Goal: Complete application form: Complete application form

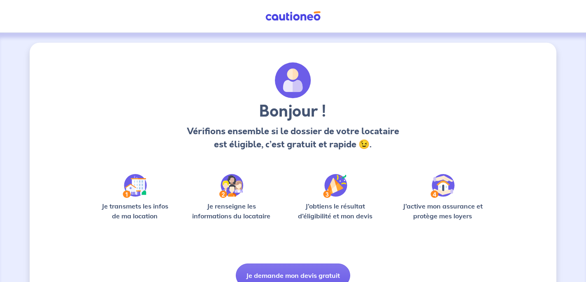
scroll to position [38, 0]
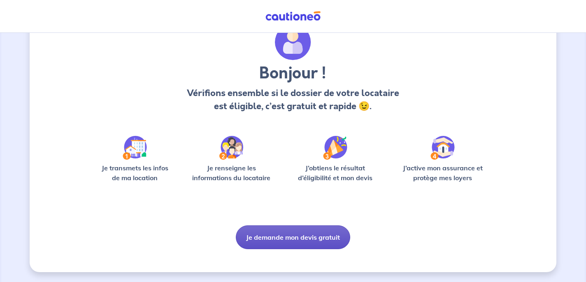
click at [270, 232] on button "Je demande mon devis gratuit" at bounding box center [293, 238] width 114 height 24
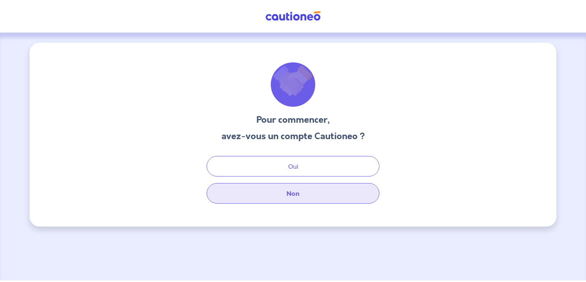
click at [276, 199] on button "Non" at bounding box center [292, 193] width 173 height 21
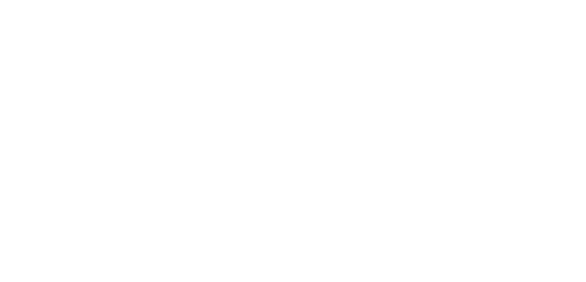
select select "FR"
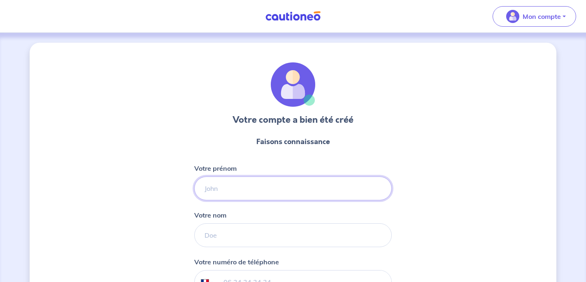
click at [208, 183] on input "Votre prénom" at bounding box center [292, 189] width 197 height 24
type input "Stephane"
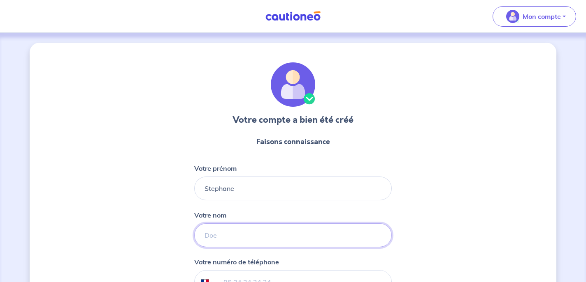
type input "BLAZY"
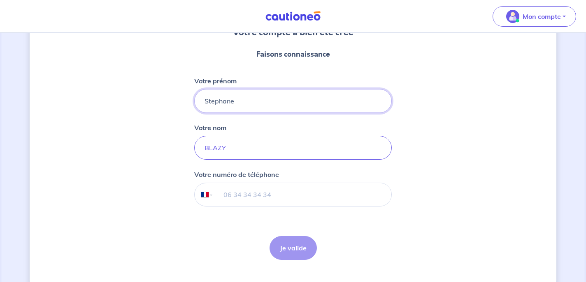
scroll to position [105, 0]
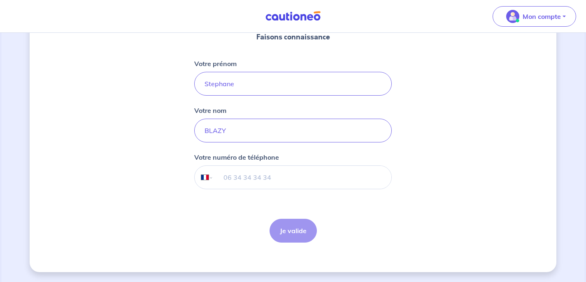
click at [241, 177] on input "tel" at bounding box center [302, 177] width 178 height 23
type input "06 85 50 72 78"
click at [285, 230] on button "Je valide" at bounding box center [292, 231] width 47 height 24
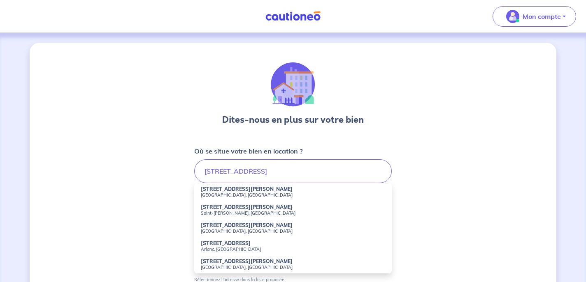
click at [226, 192] on small "[GEOGRAPHIC_DATA], [GEOGRAPHIC_DATA]" at bounding box center [293, 195] width 184 height 6
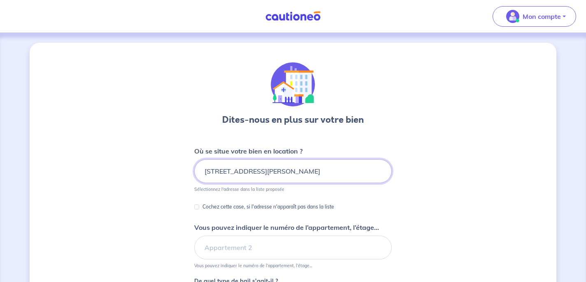
drag, startPoint x: 254, startPoint y: 172, endPoint x: 372, endPoint y: 176, distance: 118.1
click at [372, 176] on input "[STREET_ADDRESS][PERSON_NAME]" at bounding box center [292, 172] width 197 height 24
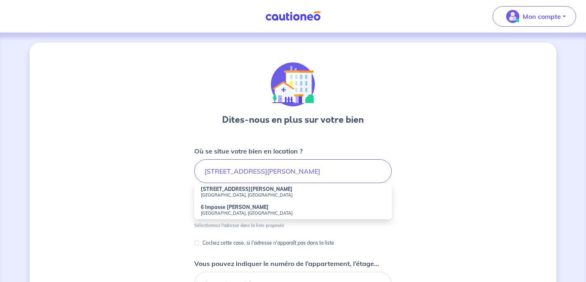
click at [235, 191] on strong "[STREET_ADDRESS][PERSON_NAME]" at bounding box center [247, 189] width 92 height 6
type input "[STREET_ADDRESS][PERSON_NAME]"
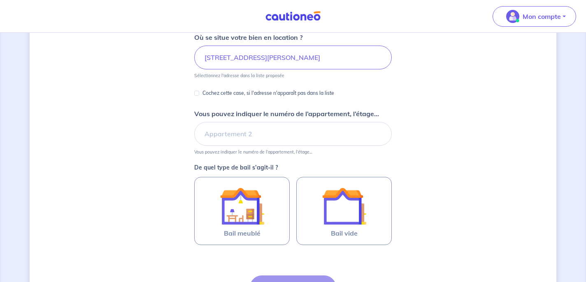
scroll to position [117, 0]
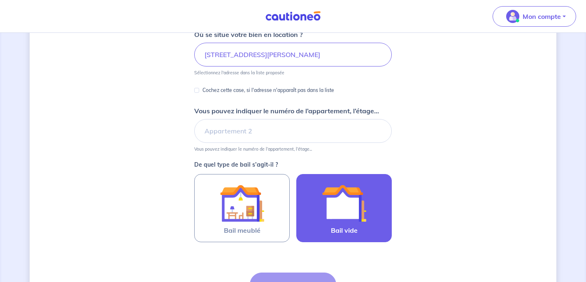
click at [333, 199] on img at bounding box center [344, 203] width 44 height 44
click at [0, 0] on input "Bail vide" at bounding box center [0, 0] width 0 height 0
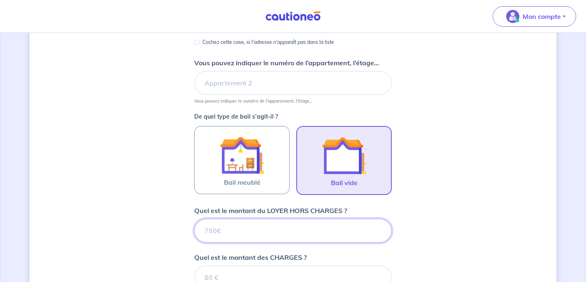
scroll to position [165, 0]
type input "80"
type input "800"
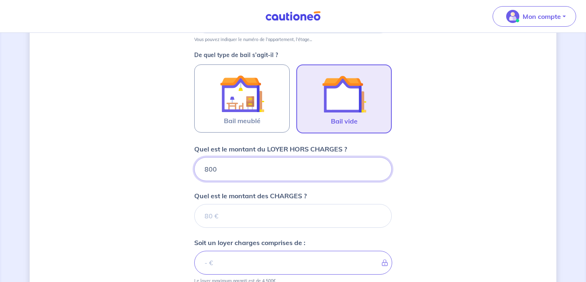
scroll to position [228, 0]
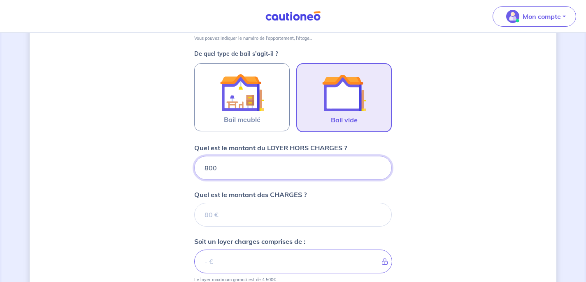
type input "800"
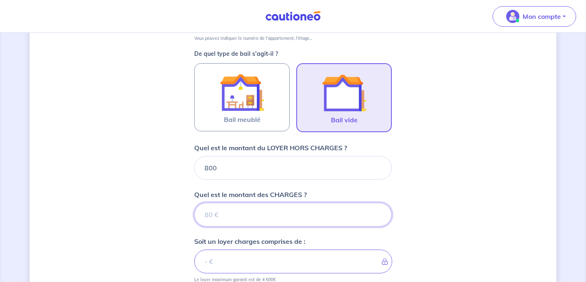
click at [235, 219] on input "Quel est le montant des CHARGES ?" at bounding box center [292, 215] width 197 height 24
type input "75"
type input "875"
type input "75"
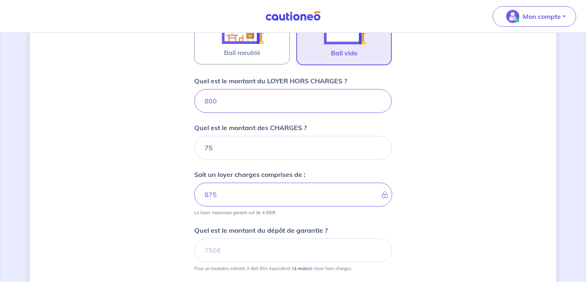
scroll to position [314, 0]
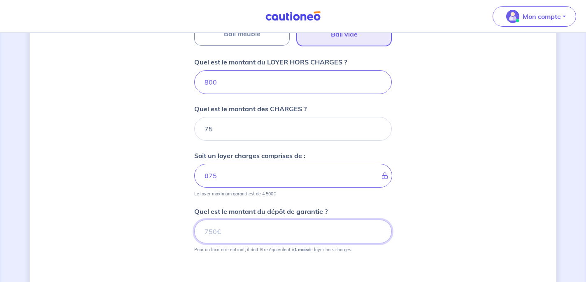
drag, startPoint x: 221, startPoint y: 235, endPoint x: 211, endPoint y: 232, distance: 10.7
click at [211, 232] on input "Quel est le montant du dépôt de garantie ?" at bounding box center [292, 232] width 197 height 24
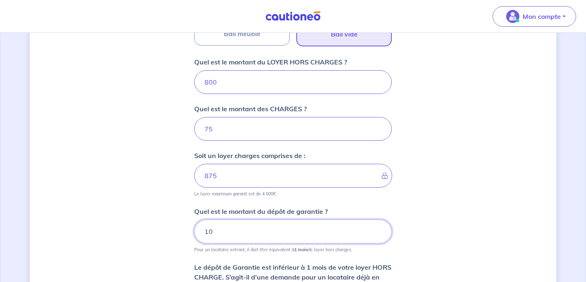
type input "1"
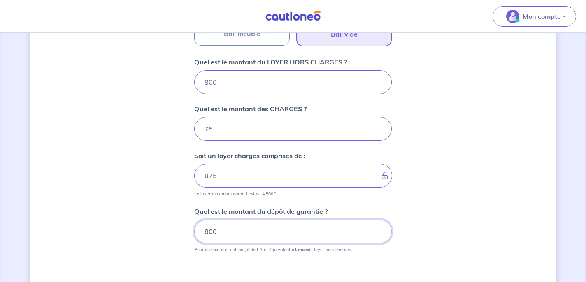
type input "800"
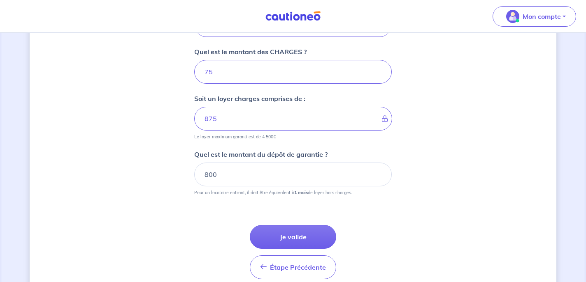
scroll to position [407, 0]
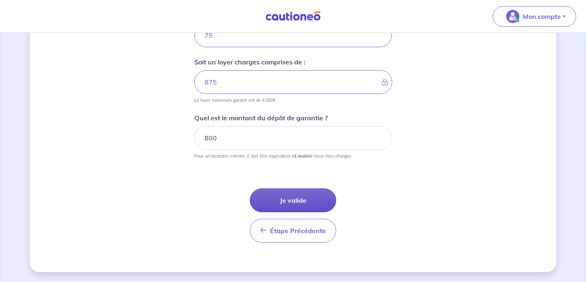
click at [287, 200] on button "Je valide" at bounding box center [293, 201] width 86 height 24
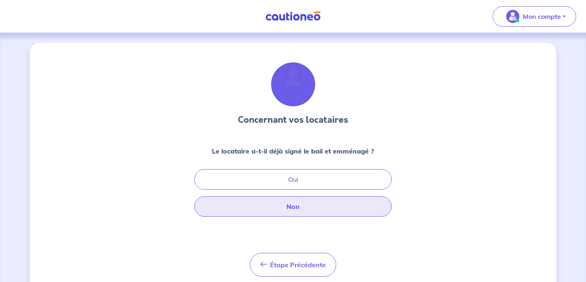
click at [297, 204] on button "Non" at bounding box center [292, 207] width 197 height 21
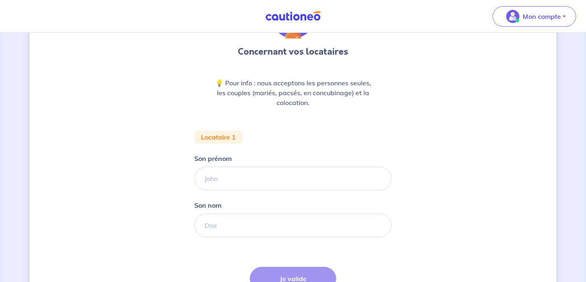
scroll to position [73, 0]
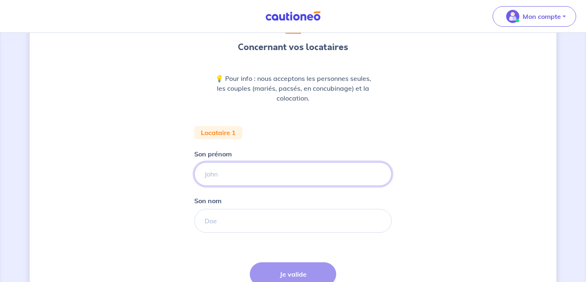
click at [248, 167] on input "Son prénom" at bounding box center [292, 174] width 197 height 24
type input "[PERSON_NAME]"
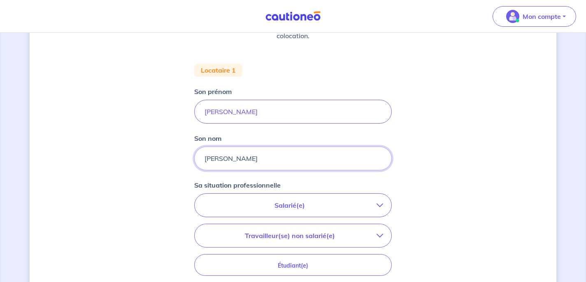
scroll to position [136, 0]
type input "[PERSON_NAME]"
click at [274, 205] on p "Salarié(e)" at bounding box center [290, 205] width 174 height 10
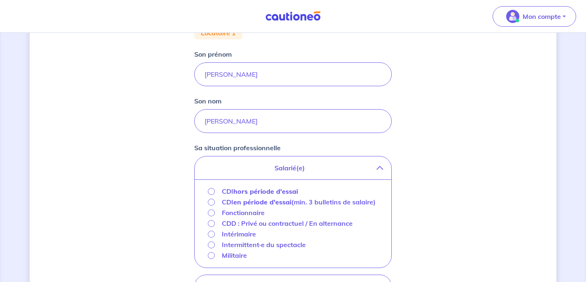
scroll to position [183, 0]
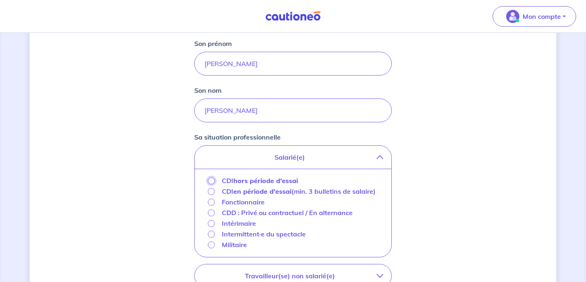
click at [209, 182] on input "CDI hors période d'essai" at bounding box center [211, 181] width 7 height 7
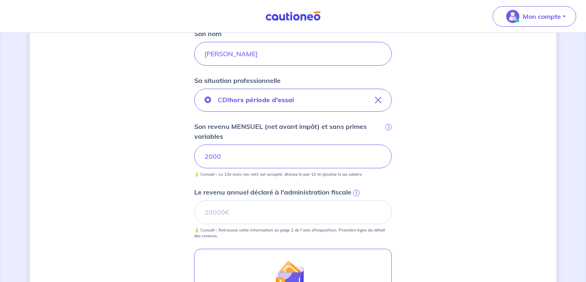
scroll to position [241, 0]
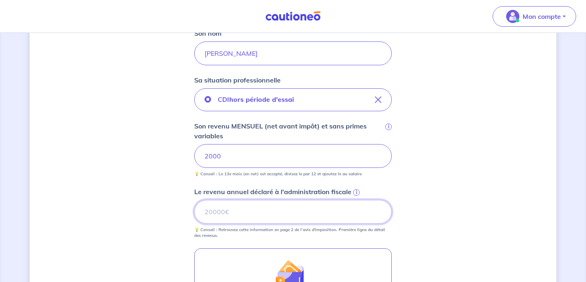
click at [252, 209] on input "Le revenu annuel déclaré à l'administration fiscale i" at bounding box center [292, 212] width 197 height 24
type input "24000"
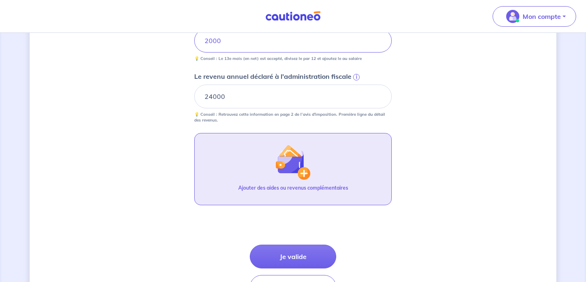
scroll to position [357, 0]
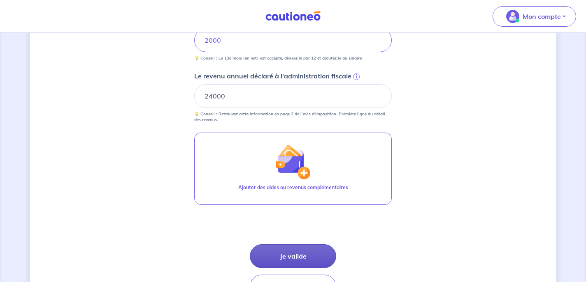
click at [293, 255] on button "Je valide" at bounding box center [293, 257] width 86 height 24
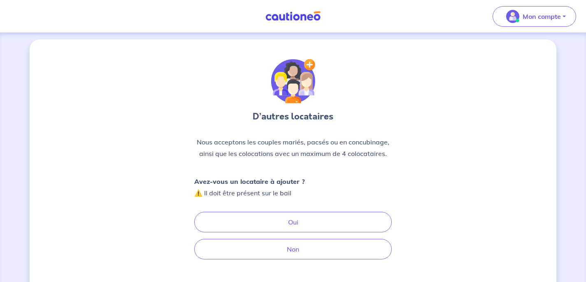
scroll to position [5, 0]
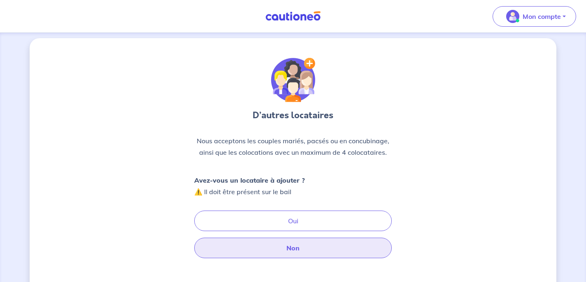
click at [287, 245] on button "Non" at bounding box center [292, 248] width 197 height 21
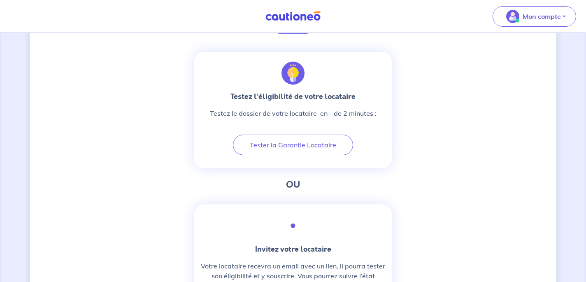
scroll to position [292, 0]
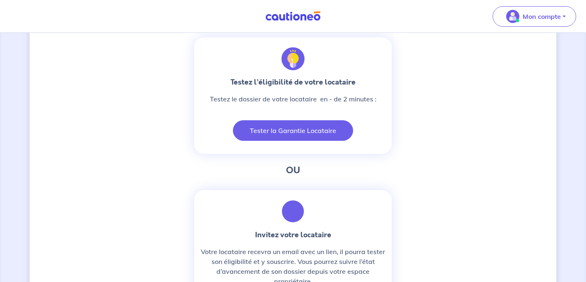
click at [313, 130] on button "Tester la Garantie Locataire" at bounding box center [293, 130] width 120 height 21
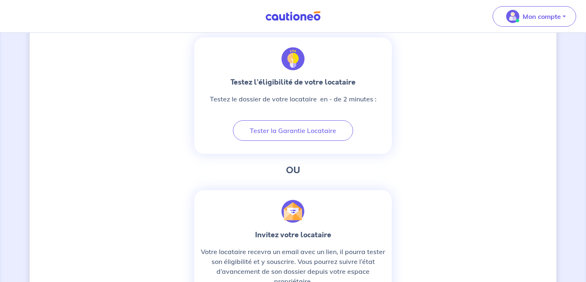
click at [270, 16] on img at bounding box center [293, 16] width 62 height 10
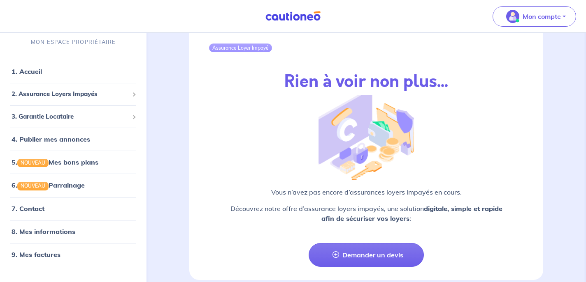
scroll to position [1014, 0]
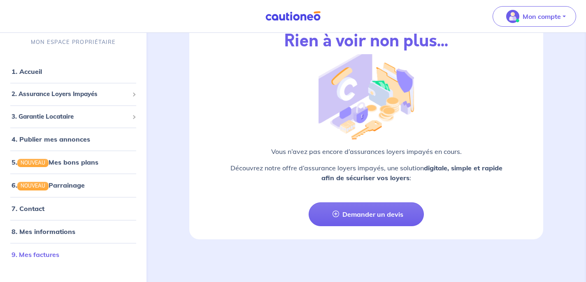
click at [51, 251] on link "9. Mes factures" at bounding box center [36, 254] width 48 height 8
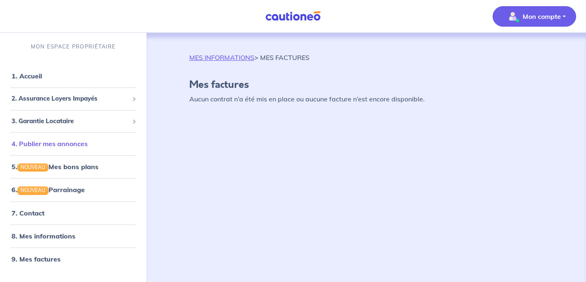
click at [70, 141] on link "4. Publier mes annonces" at bounding box center [50, 144] width 76 height 8
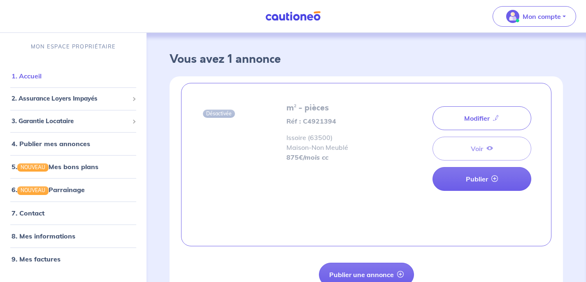
click at [42, 72] on link "1. Accueil" at bounding box center [27, 76] width 30 height 8
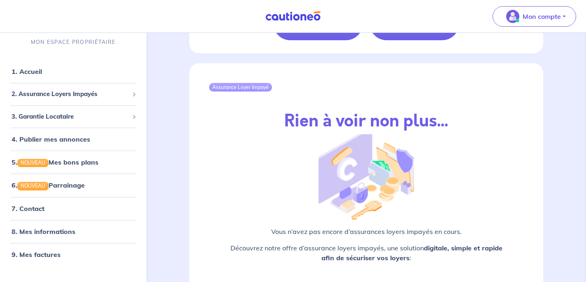
scroll to position [1014, 0]
